Goal: Transaction & Acquisition: Purchase product/service

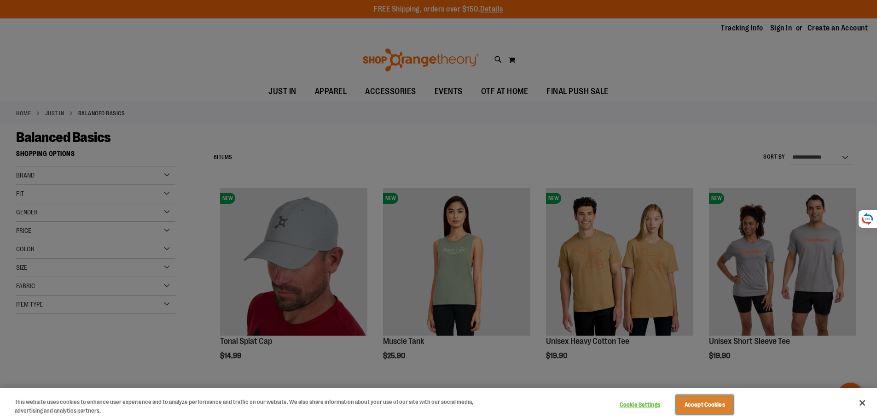
click at [720, 406] on button "Accept Cookies" at bounding box center [705, 404] width 58 height 19
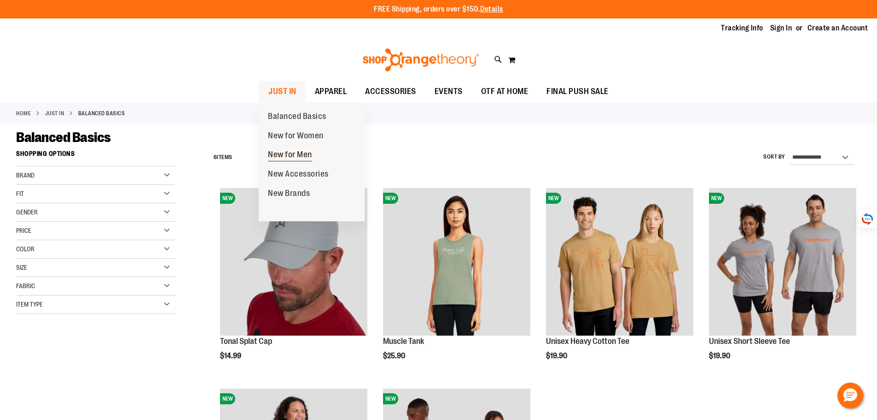
click at [297, 149] on link "New for Men" at bounding box center [290, 154] width 63 height 19
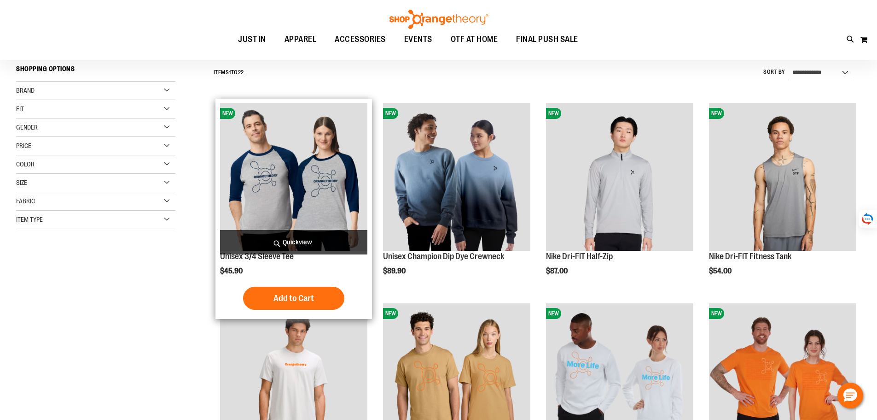
scroll to position [92, 0]
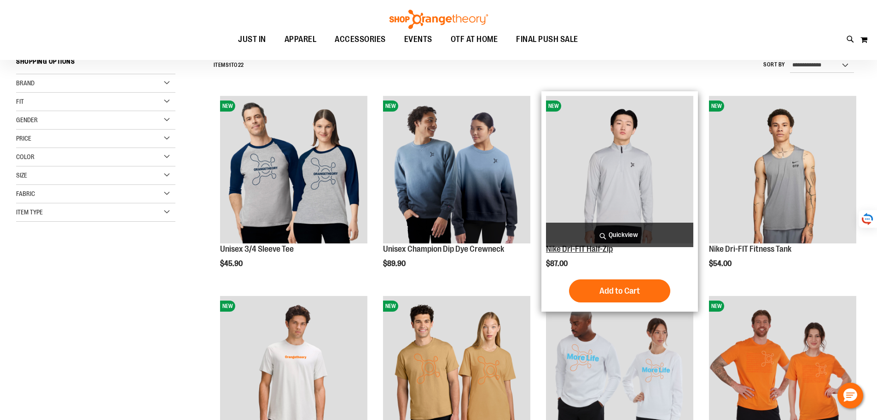
click at [580, 250] on link "Nike Dri-FIT Half-Zip" at bounding box center [579, 248] width 67 height 9
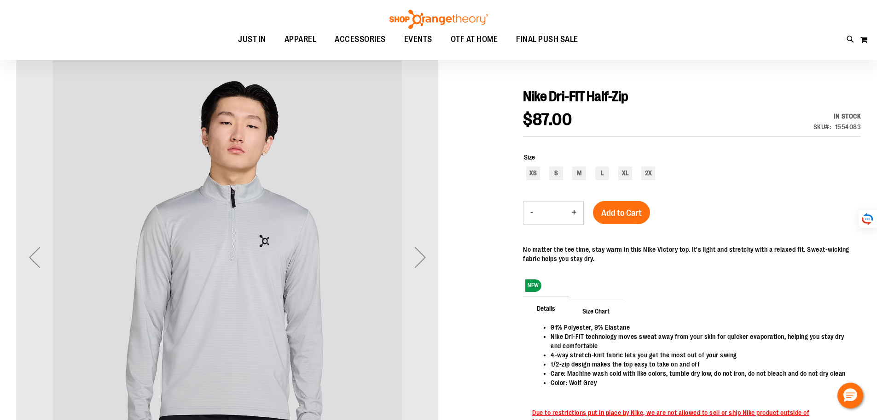
scroll to position [92, 0]
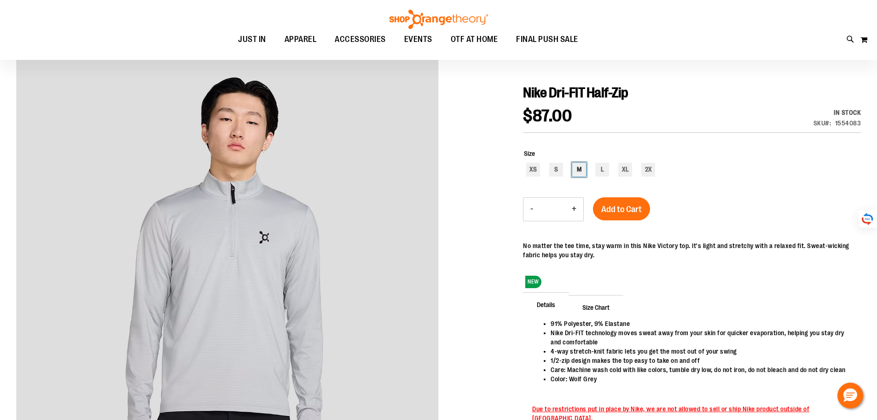
click at [581, 171] on div "M" at bounding box center [579, 170] width 14 height 14
type input "***"
